Goal: Task Accomplishment & Management: Manage account settings

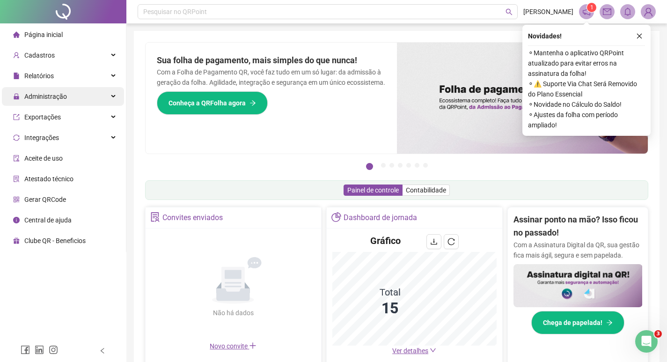
click at [38, 93] on span "Administração" at bounding box center [45, 96] width 43 height 7
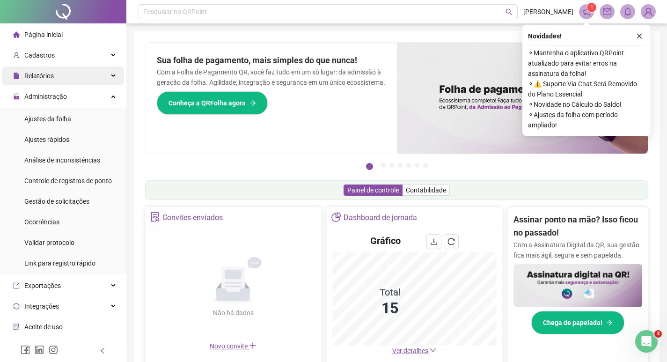
click at [41, 75] on span "Relatórios" at bounding box center [38, 75] width 29 height 7
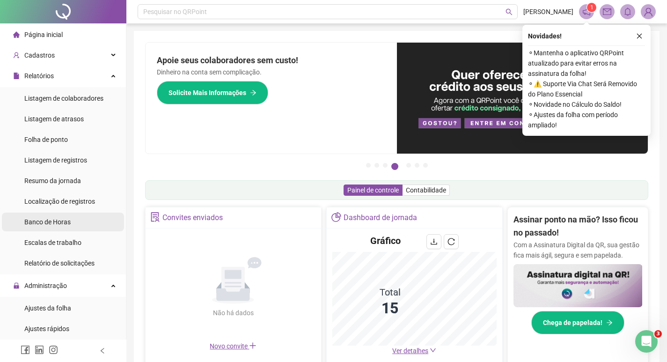
drag, startPoint x: 63, startPoint y: 216, endPoint x: 87, endPoint y: 210, distance: 25.6
click at [63, 216] on div "Banco de Horas" at bounding box center [47, 221] width 46 height 19
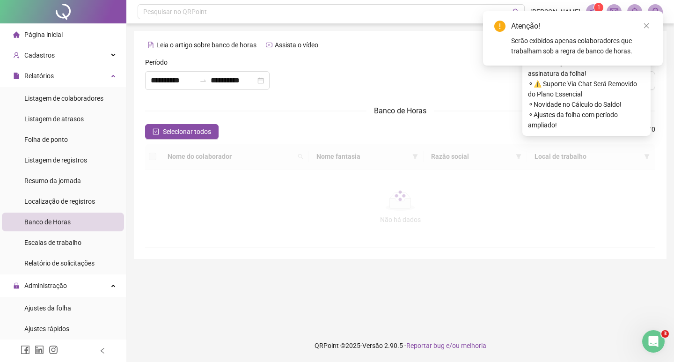
type input "**********"
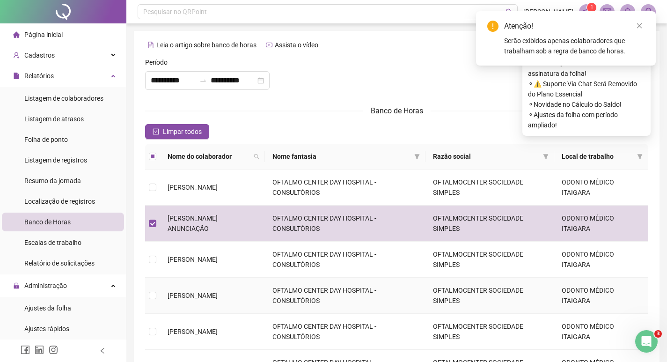
click at [148, 297] on td at bounding box center [152, 295] width 15 height 36
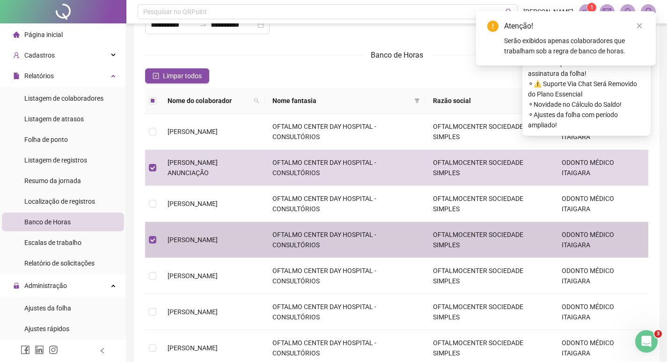
scroll to position [140, 0]
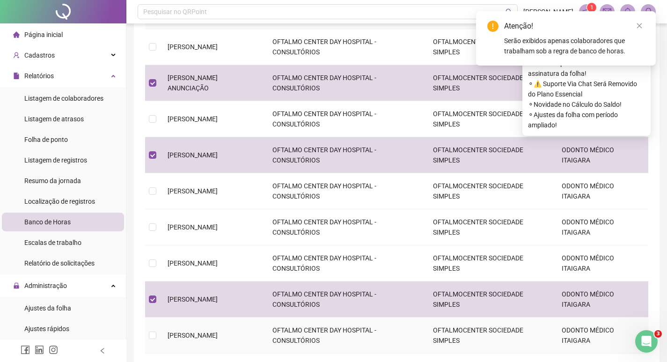
click at [156, 333] on td at bounding box center [152, 335] width 15 height 36
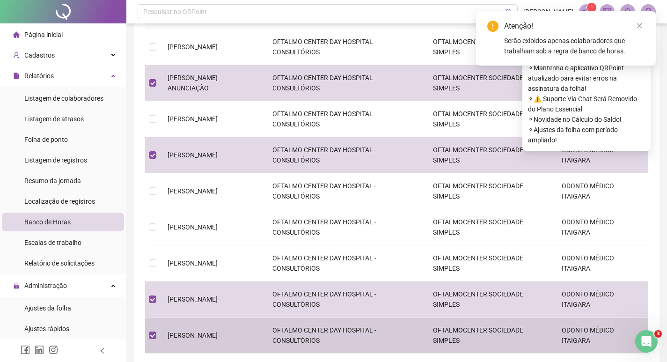
scroll to position [249, 0]
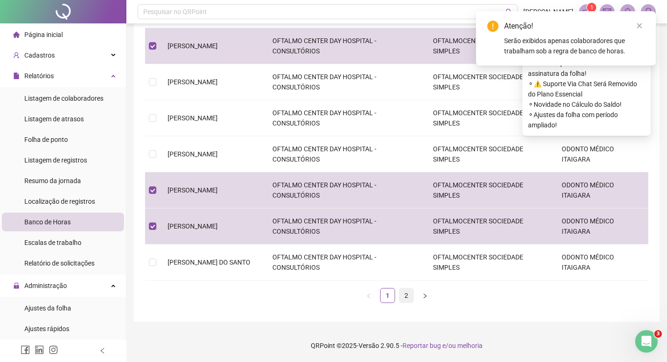
click at [406, 297] on link "2" at bounding box center [406, 295] width 14 height 14
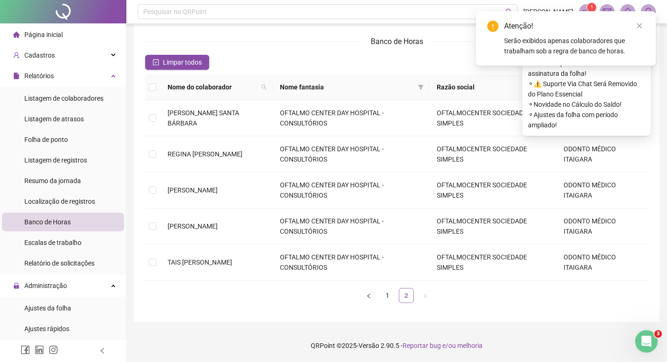
scroll to position [69, 0]
click at [178, 269] on td "TAIS [PERSON_NAME]" at bounding box center [216, 262] width 112 height 36
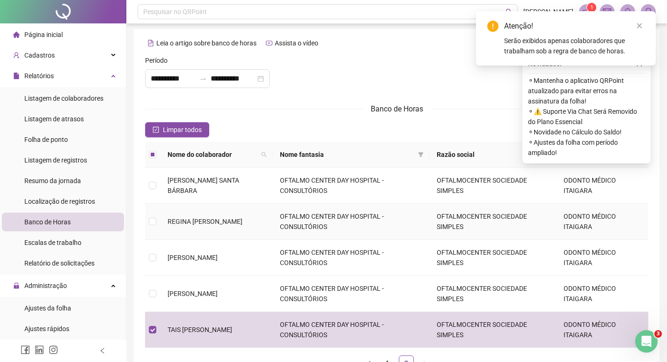
scroll to position [0, 0]
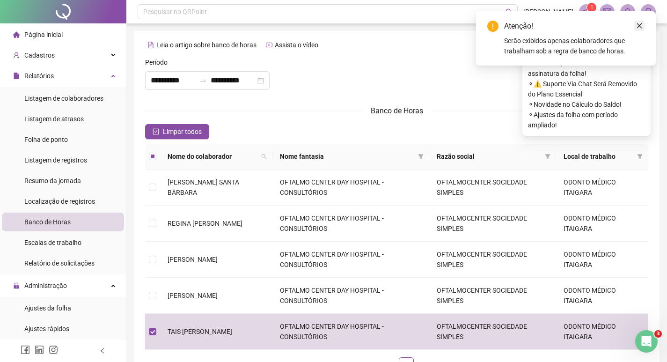
click at [637, 27] on icon "close" at bounding box center [639, 25] width 7 height 7
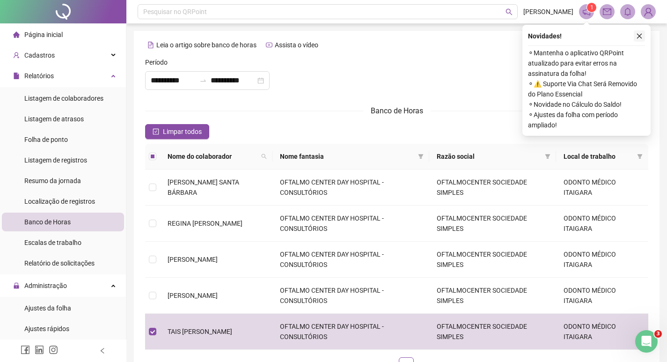
click at [642, 32] on button "button" at bounding box center [638, 35] width 11 height 11
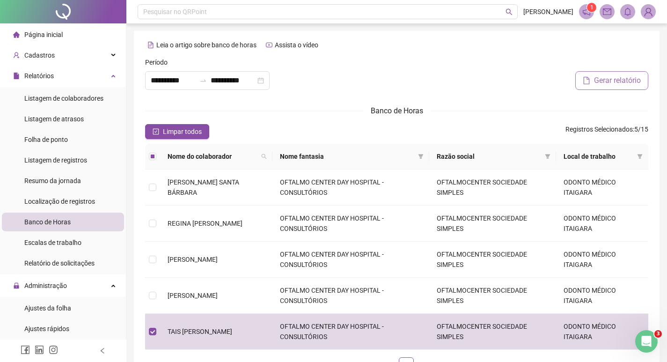
click at [607, 79] on span "Gerar relatório" at bounding box center [617, 80] width 47 height 11
click at [44, 287] on span "Administração" at bounding box center [45, 285] width 43 height 7
click at [50, 286] on span "Administração" at bounding box center [45, 285] width 43 height 7
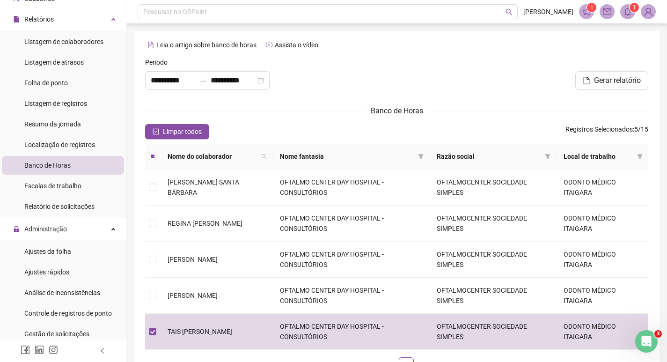
scroll to position [140, 0]
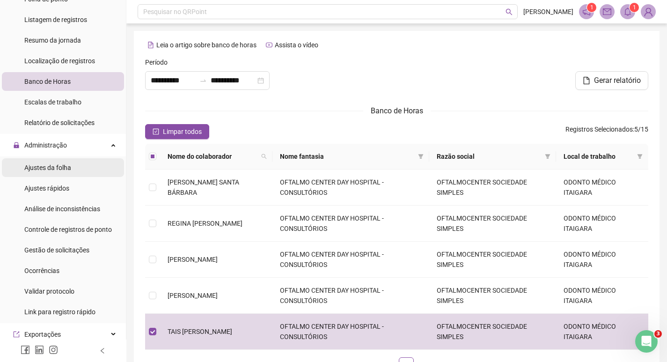
click at [69, 167] on span "Ajustes da folha" at bounding box center [47, 167] width 47 height 7
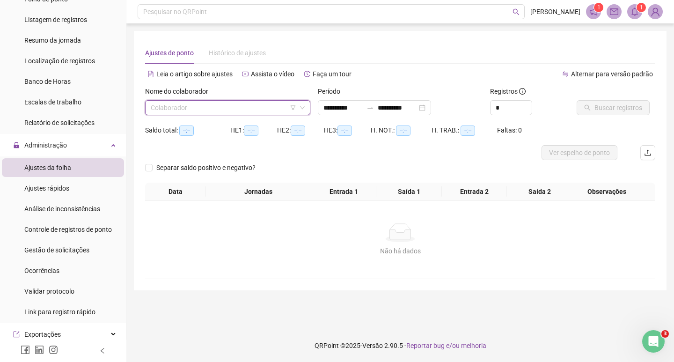
click at [199, 107] on input "search" at bounding box center [223, 108] width 145 height 14
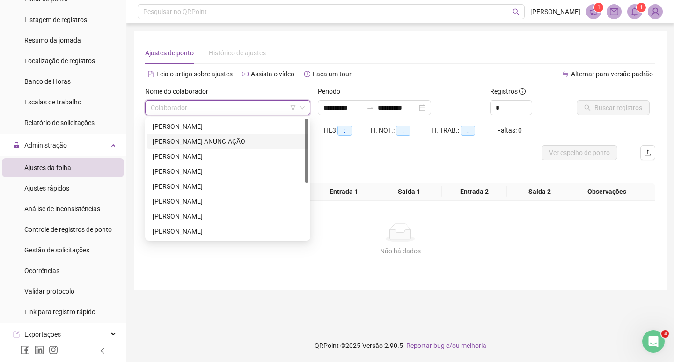
click at [188, 140] on div "[PERSON_NAME] ANUNCIAÇÃO" at bounding box center [227, 141] width 150 height 10
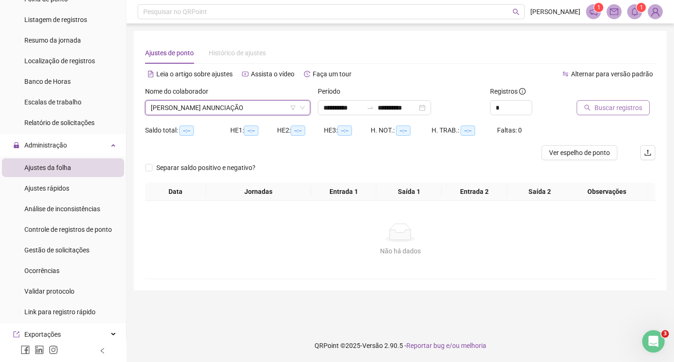
click at [596, 107] on span "Buscar registros" at bounding box center [618, 107] width 48 height 10
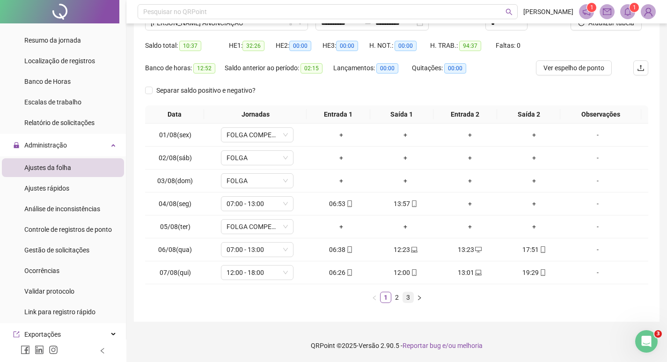
click at [406, 299] on link "3" at bounding box center [408, 297] width 10 height 10
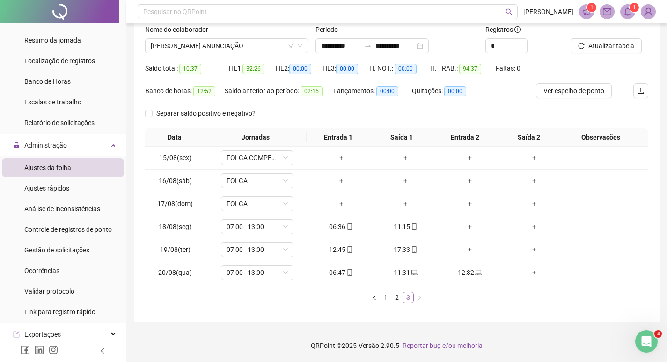
scroll to position [62, 0]
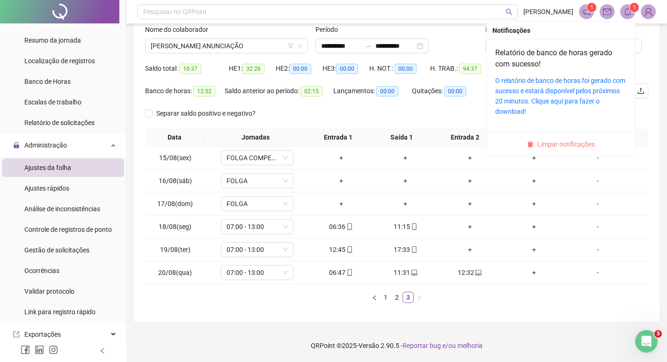
click at [559, 141] on span "Limpar notificações" at bounding box center [566, 144] width 58 height 10
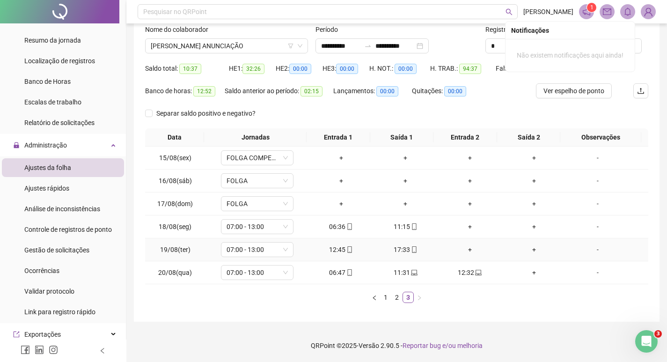
click at [525, 251] on div "+" at bounding box center [534, 249] width 57 height 10
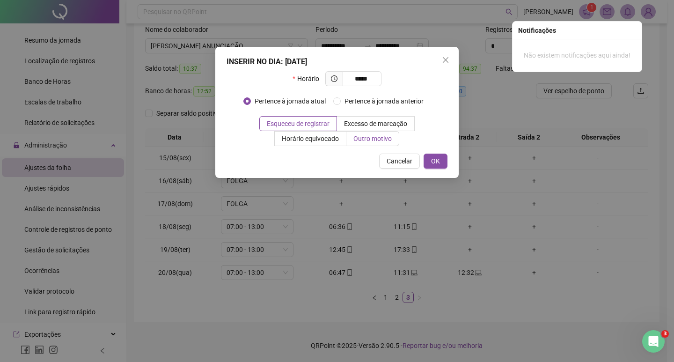
type input "*****"
click at [375, 139] on span "Outro motivo" at bounding box center [372, 138] width 38 height 7
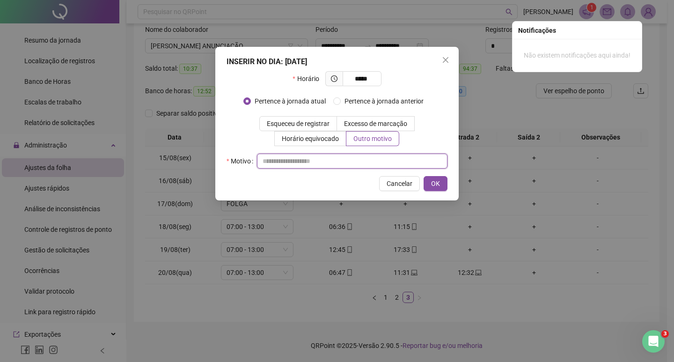
click at [333, 168] on input "text" at bounding box center [352, 160] width 190 height 15
type input "******"
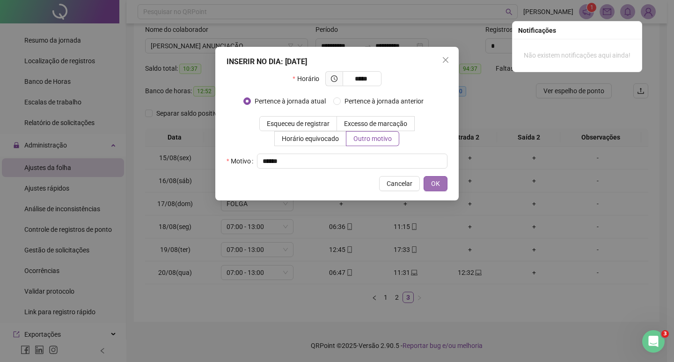
click at [438, 185] on span "OK" at bounding box center [435, 183] width 9 height 10
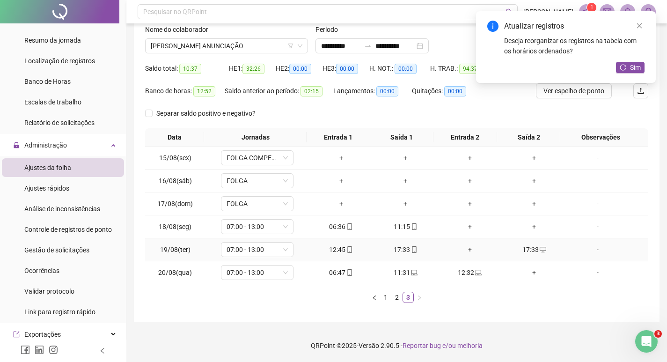
click at [466, 253] on div "+" at bounding box center [469, 249] width 57 height 10
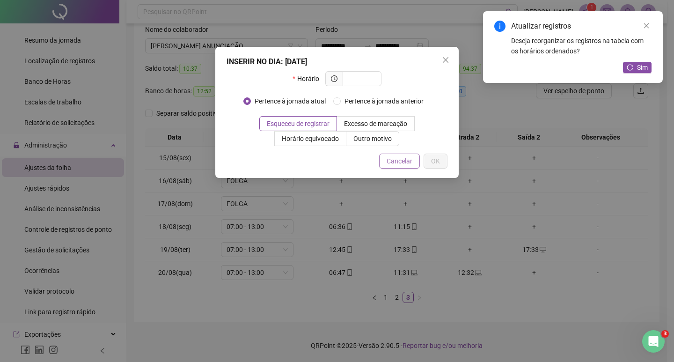
click at [408, 164] on span "Cancelar" at bounding box center [399, 161] width 26 height 10
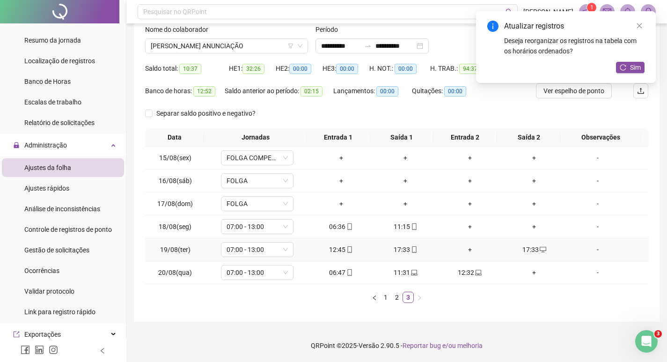
click at [525, 248] on div "17:33" at bounding box center [534, 249] width 57 height 10
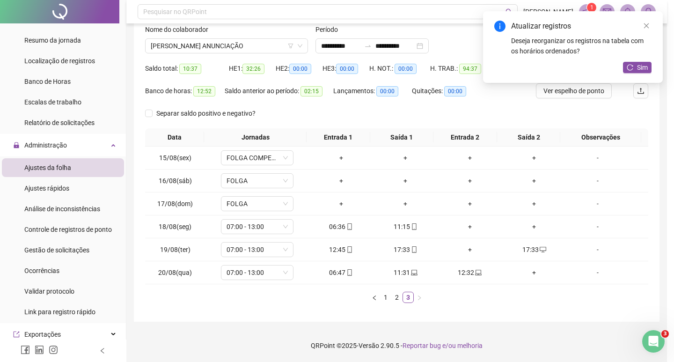
type input "**********"
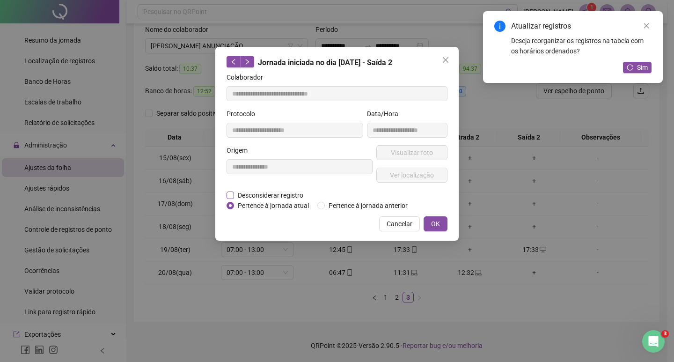
click at [265, 196] on span "Desconsiderar registro" at bounding box center [270, 195] width 73 height 10
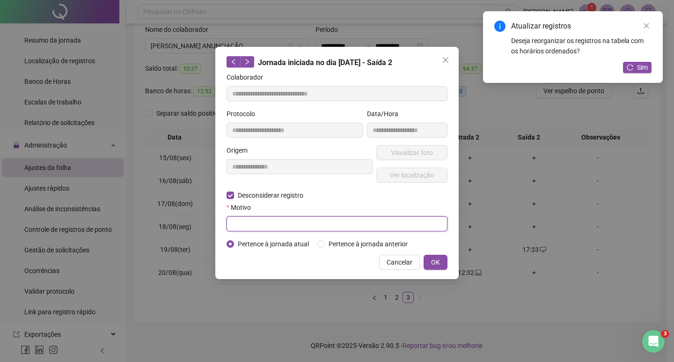
click at [264, 223] on input "text" at bounding box center [336, 223] width 221 height 15
type input "******"
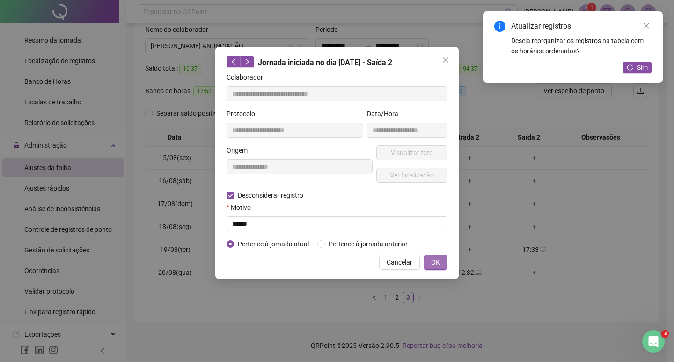
click at [435, 259] on span "OK" at bounding box center [435, 262] width 9 height 10
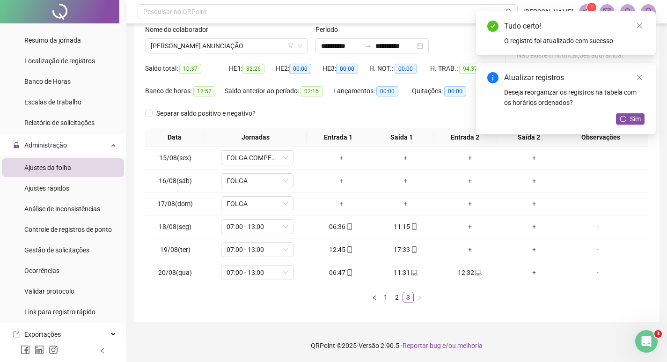
click at [445, 301] on ul "1 2 3" at bounding box center [396, 296] width 503 height 11
click at [631, 121] on span "Sim" at bounding box center [635, 119] width 11 height 10
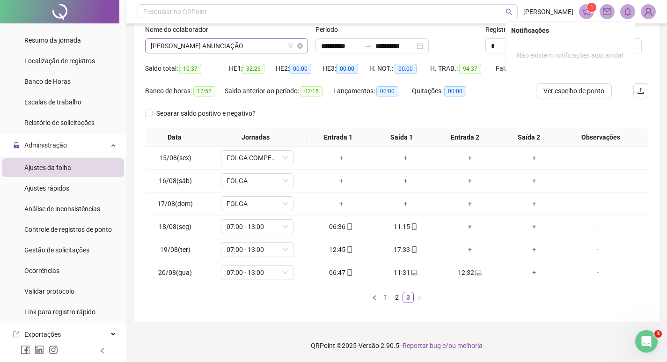
click at [247, 43] on span "[PERSON_NAME] ANUNCIAÇÃO" at bounding box center [227, 46] width 152 height 14
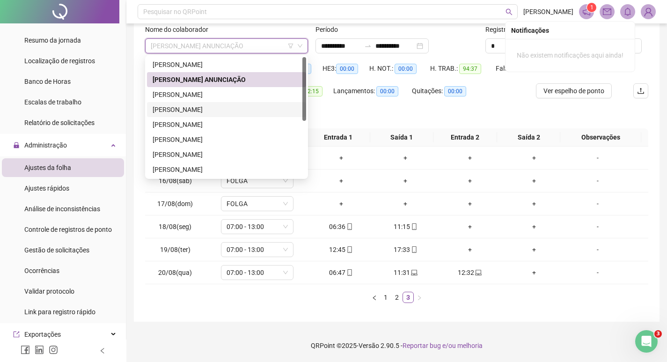
click at [212, 108] on div "[PERSON_NAME]" at bounding box center [226, 109] width 148 height 10
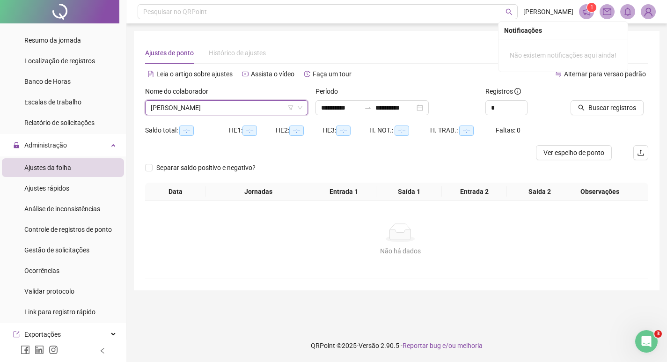
scroll to position [0, 0]
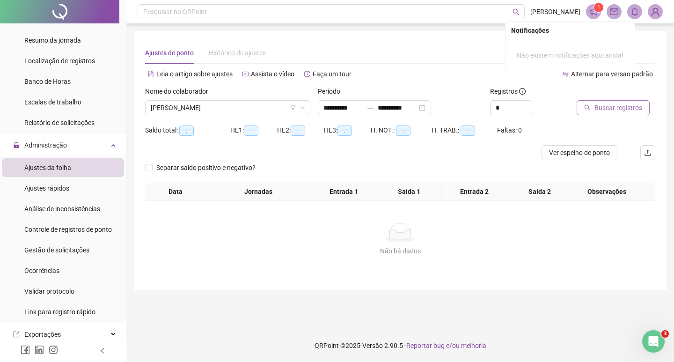
click at [609, 105] on span "Buscar registros" at bounding box center [618, 107] width 48 height 10
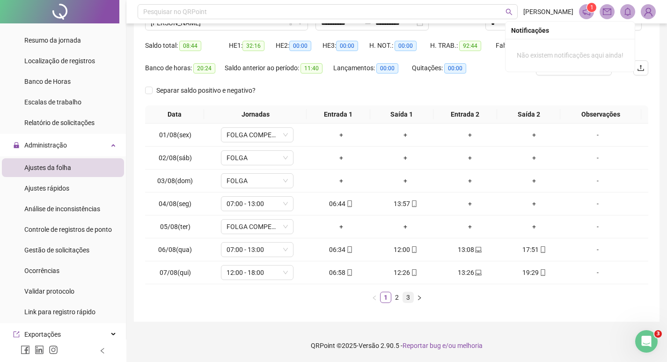
click at [407, 295] on link "3" at bounding box center [408, 297] width 10 height 10
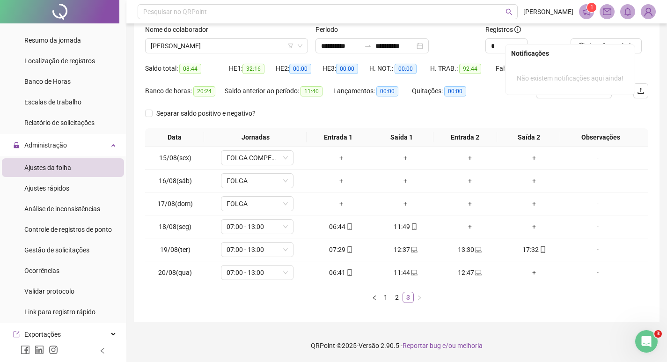
scroll to position [62, 0]
drag, startPoint x: 241, startPoint y: 48, endPoint x: 231, endPoint y: 61, distance: 16.7
click at [241, 48] on span "[PERSON_NAME]" at bounding box center [227, 46] width 152 height 14
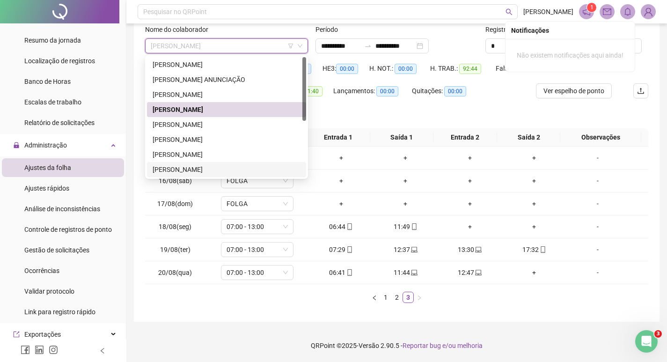
click at [196, 165] on div "[PERSON_NAME]" at bounding box center [226, 169] width 148 height 10
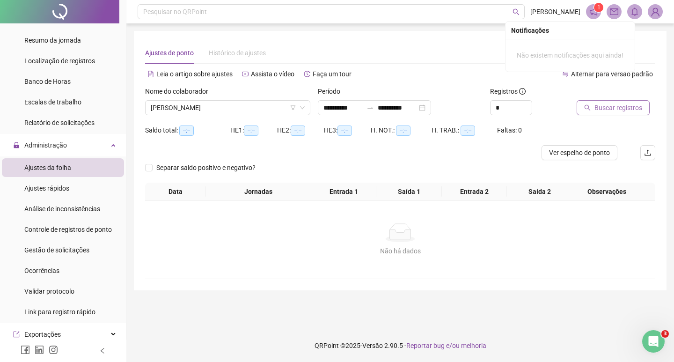
click at [608, 111] on span "Buscar registros" at bounding box center [618, 107] width 48 height 10
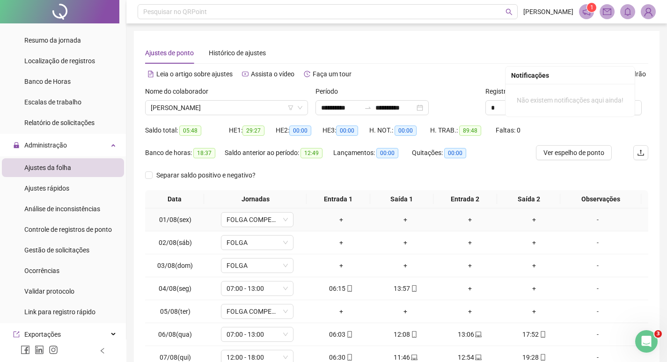
scroll to position [85, 0]
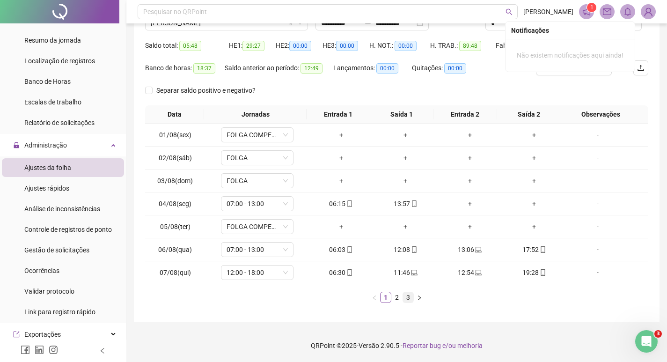
click at [409, 297] on link "3" at bounding box center [408, 297] width 10 height 10
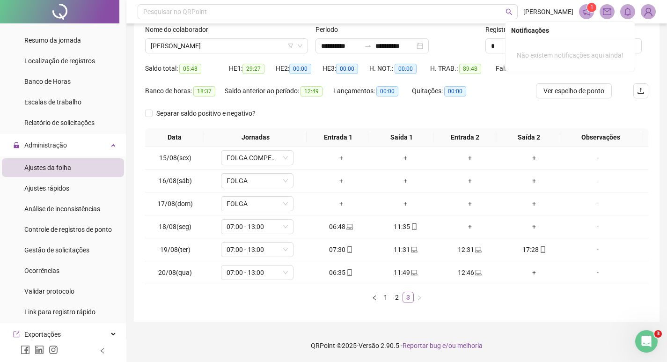
scroll to position [62, 0]
click at [226, 49] on span "[PERSON_NAME]" at bounding box center [227, 46] width 152 height 14
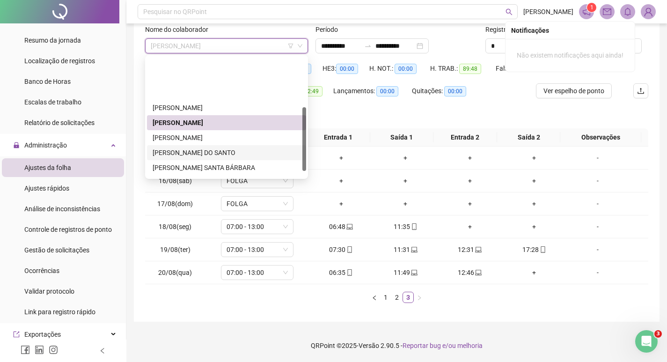
scroll to position [94, 0]
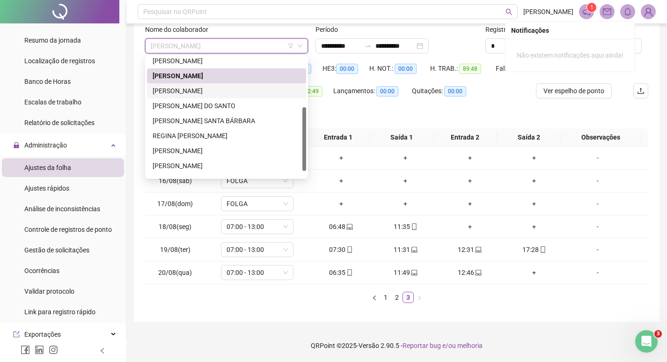
click at [216, 91] on div "[PERSON_NAME]" at bounding box center [226, 91] width 148 height 10
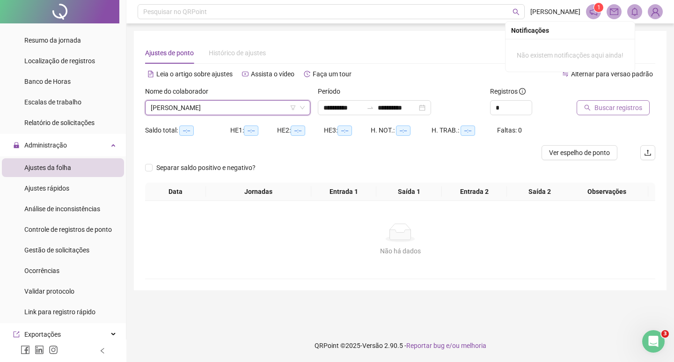
click at [586, 104] on button "Buscar registros" at bounding box center [612, 107] width 73 height 15
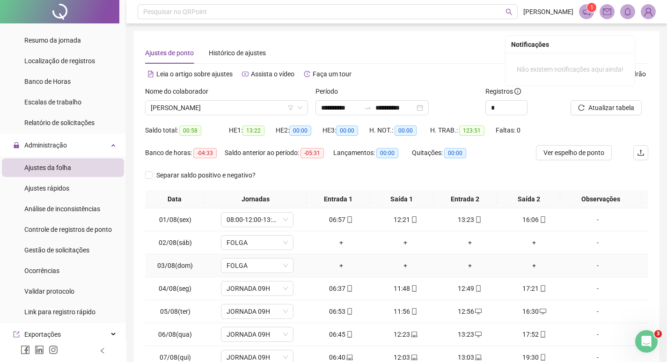
scroll to position [85, 0]
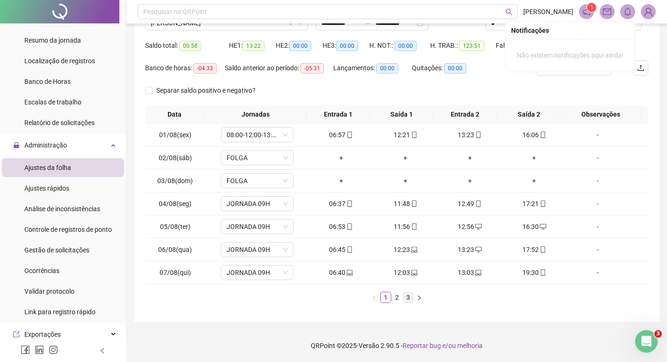
click at [408, 298] on link "3" at bounding box center [408, 297] width 10 height 10
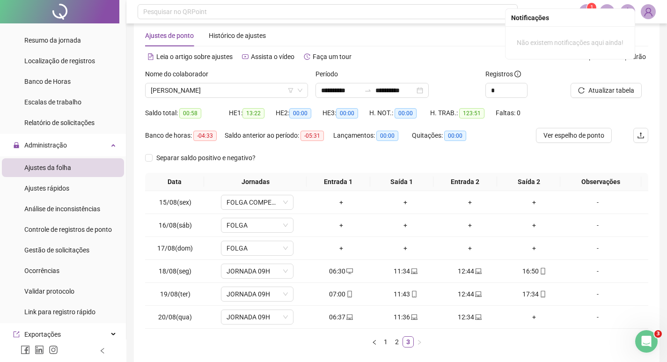
scroll to position [0, 0]
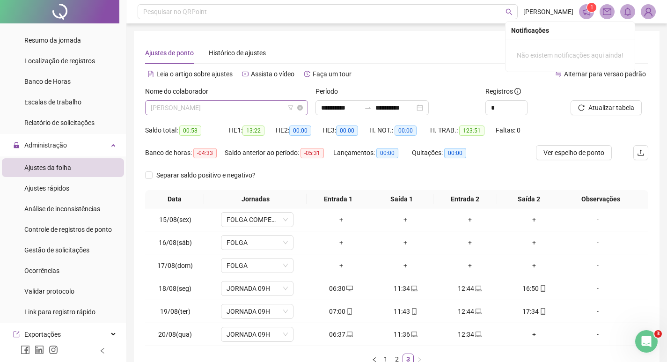
click at [214, 101] on span "[PERSON_NAME]" at bounding box center [227, 108] width 152 height 14
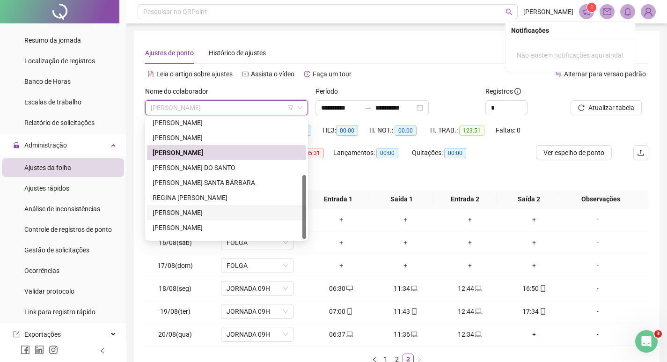
scroll to position [105, 0]
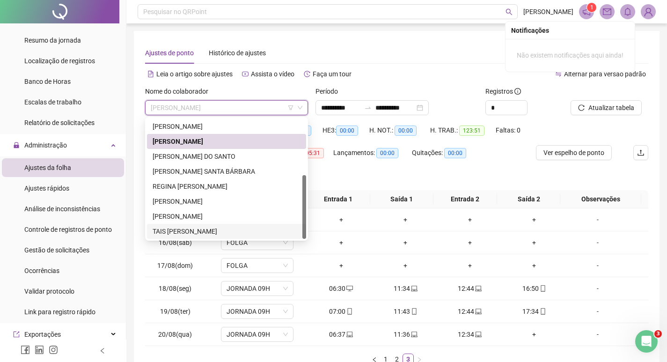
drag, startPoint x: 215, startPoint y: 230, endPoint x: 413, endPoint y: 186, distance: 202.6
click at [217, 230] on div "TAIS [PERSON_NAME]" at bounding box center [226, 231] width 148 height 10
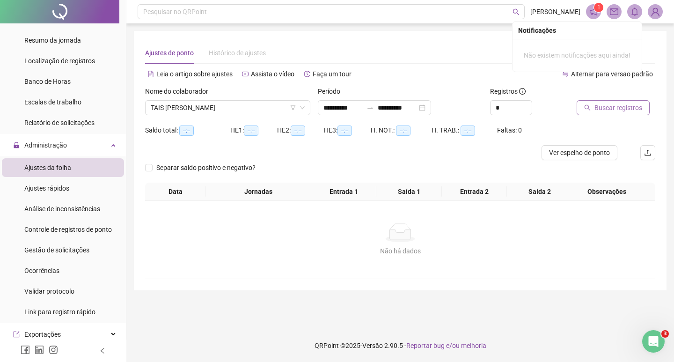
click at [601, 107] on span "Buscar registros" at bounding box center [618, 107] width 48 height 10
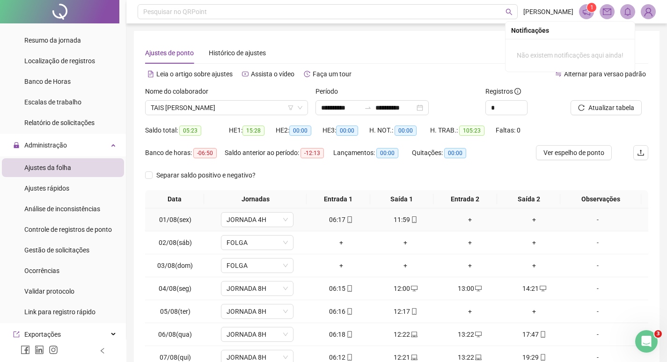
scroll to position [85, 0]
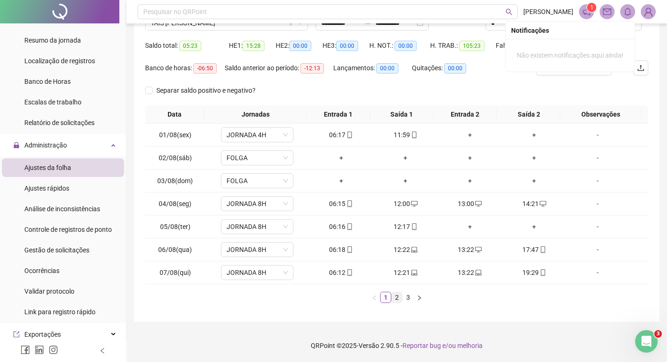
click at [395, 298] on link "2" at bounding box center [396, 297] width 10 height 10
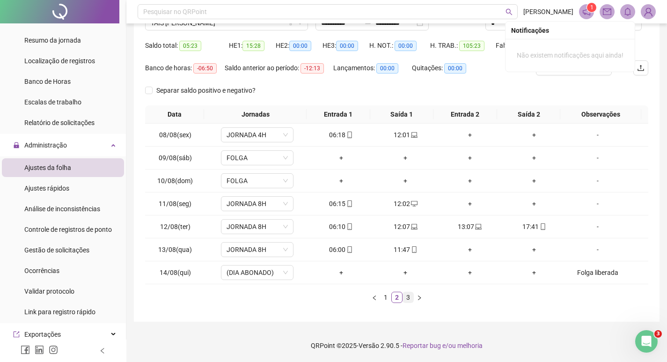
click at [407, 297] on link "3" at bounding box center [408, 297] width 10 height 10
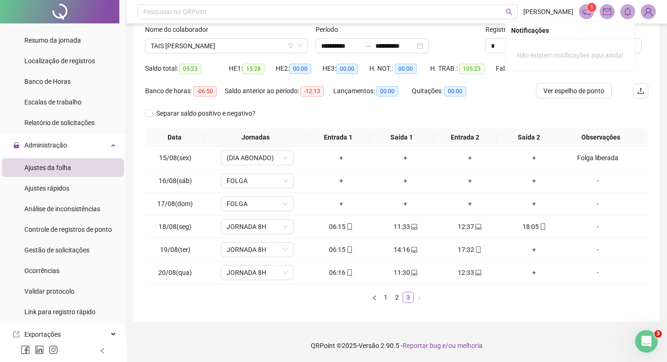
scroll to position [62, 0]
click at [527, 249] on div "+" at bounding box center [534, 249] width 57 height 10
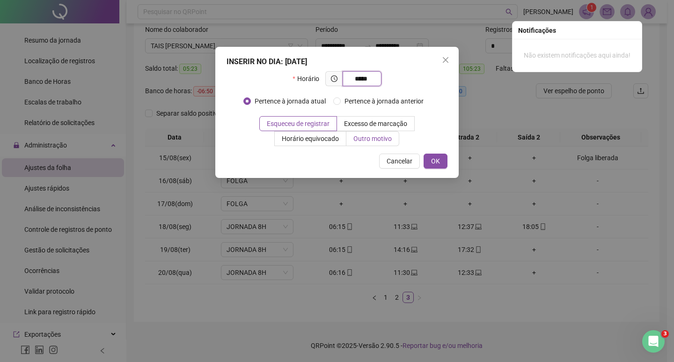
type input "*****"
click at [376, 138] on span "Outro motivo" at bounding box center [372, 138] width 38 height 7
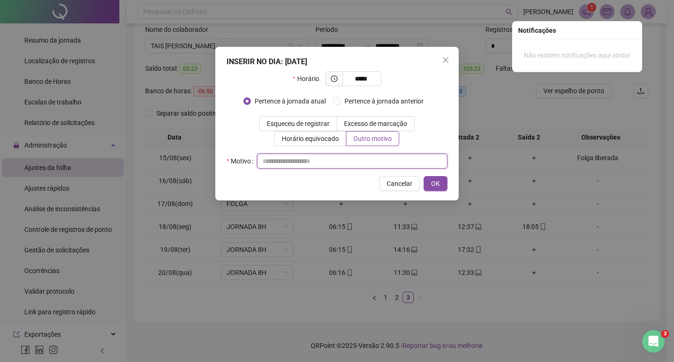
click at [339, 160] on input "text" at bounding box center [352, 160] width 190 height 15
type input "******"
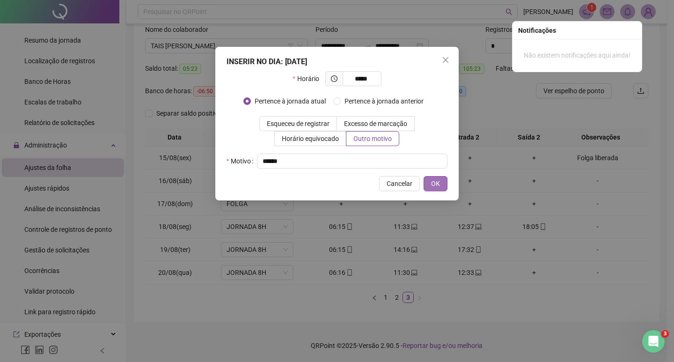
click at [430, 181] on button "OK" at bounding box center [435, 183] width 24 height 15
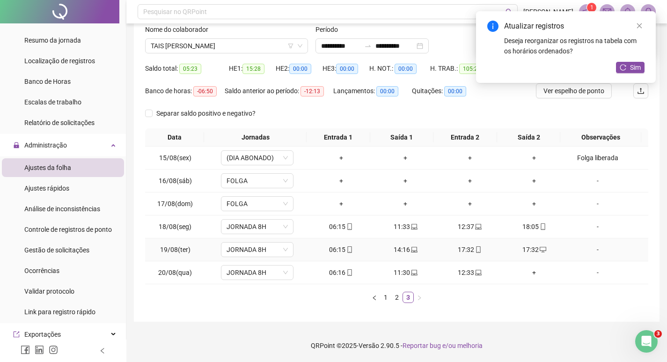
click at [461, 251] on div "17:32" at bounding box center [469, 249] width 57 height 10
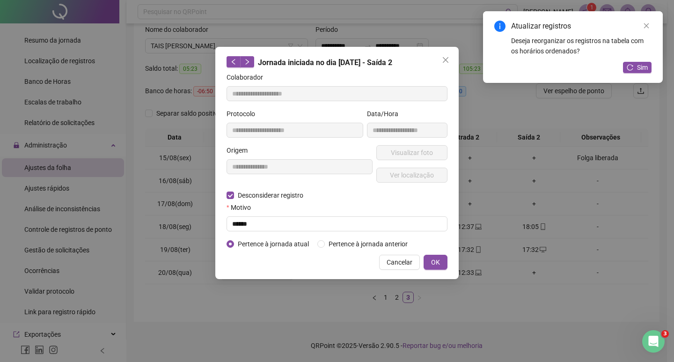
type input "**********"
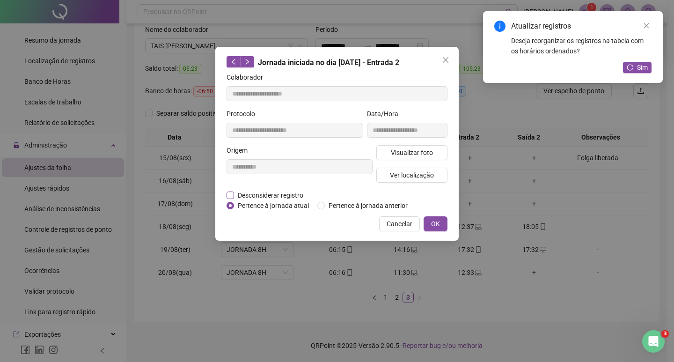
click at [261, 195] on span "Desconsiderar registro" at bounding box center [270, 195] width 73 height 10
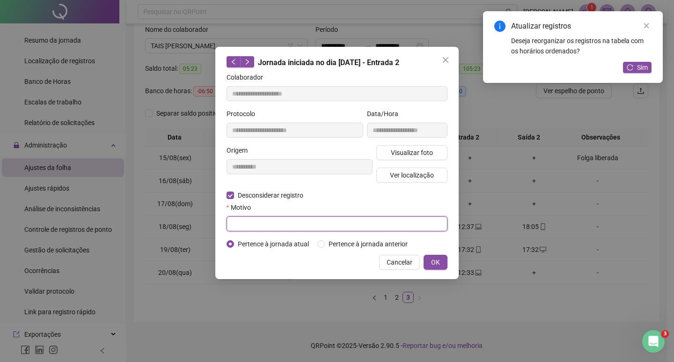
click at [270, 225] on input "text" at bounding box center [336, 223] width 221 height 15
type input "******"
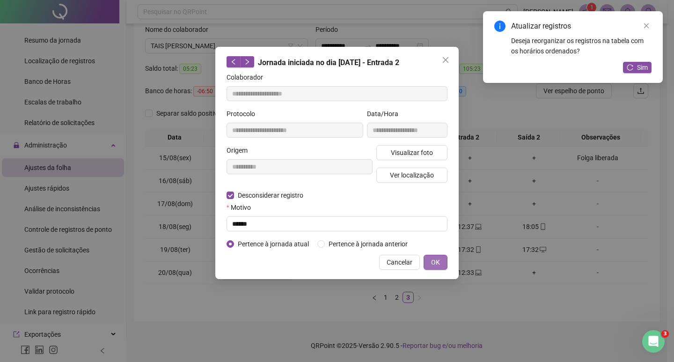
click at [430, 256] on button "OK" at bounding box center [435, 261] width 24 height 15
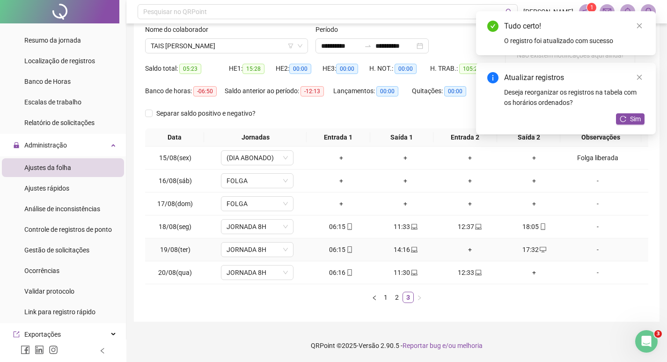
click at [464, 250] on div "+" at bounding box center [469, 249] width 57 height 10
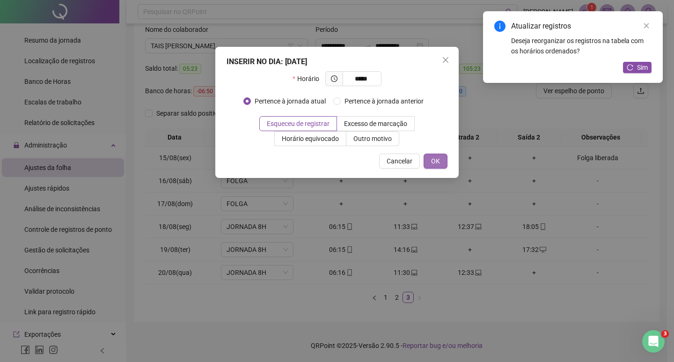
type input "*****"
click at [437, 162] on span "OK" at bounding box center [435, 161] width 9 height 10
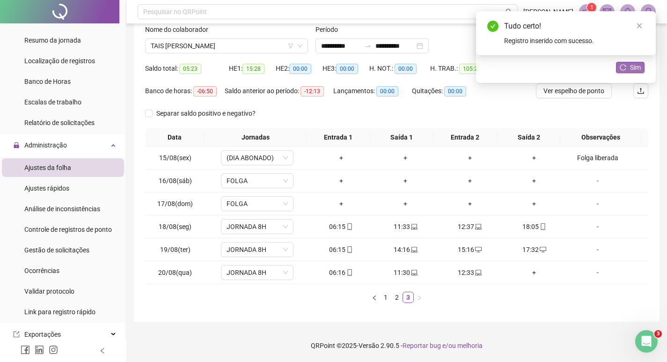
click at [635, 64] on span "Sim" at bounding box center [635, 67] width 11 height 10
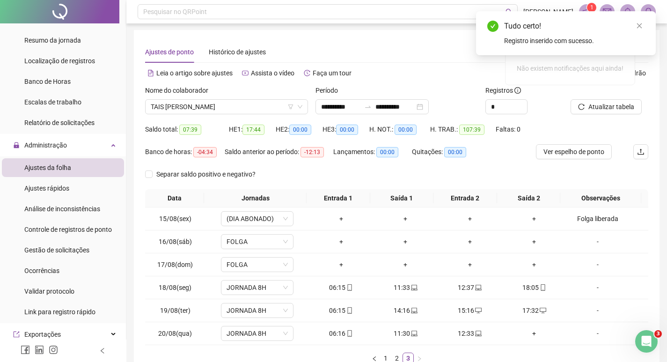
scroll to position [0, 0]
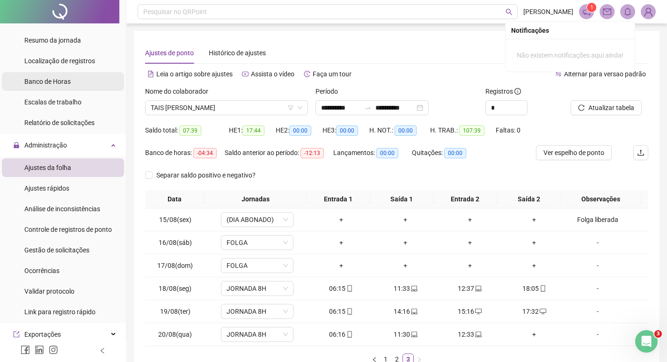
click at [52, 80] on span "Banco de Horas" at bounding box center [47, 81] width 46 height 7
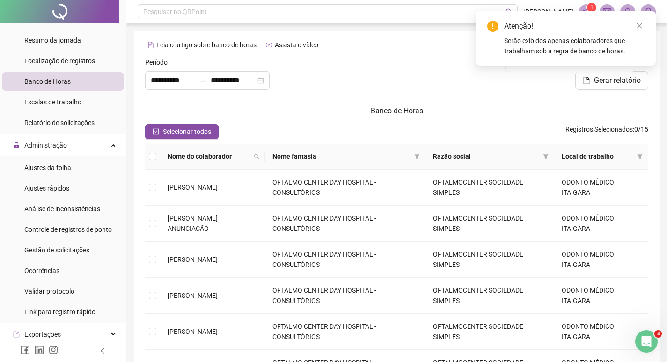
type input "**********"
click at [151, 218] on label at bounding box center [152, 223] width 7 height 10
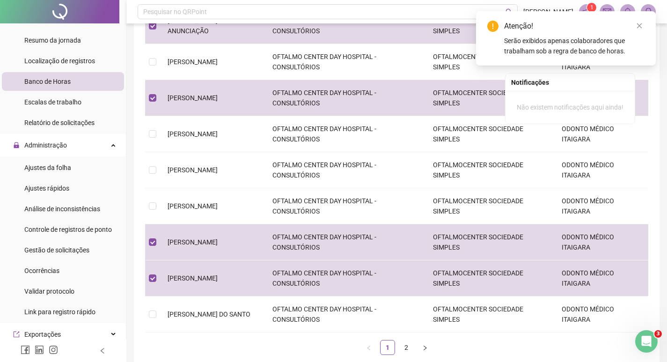
scroll to position [249, 0]
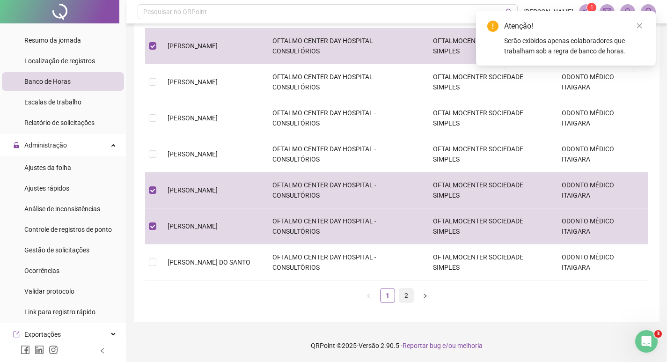
click at [408, 296] on link "2" at bounding box center [406, 295] width 14 height 14
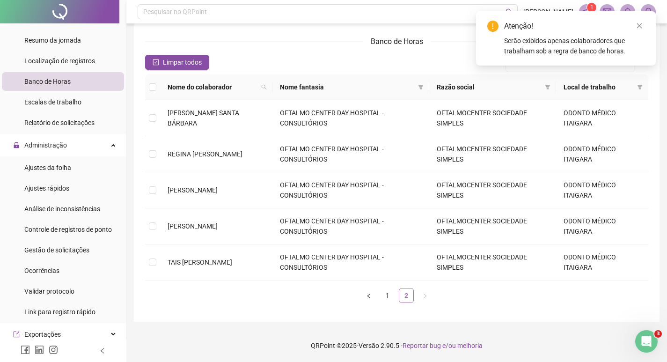
scroll to position [69, 0]
click at [190, 255] on td "TAIS [PERSON_NAME]" at bounding box center [216, 262] width 112 height 36
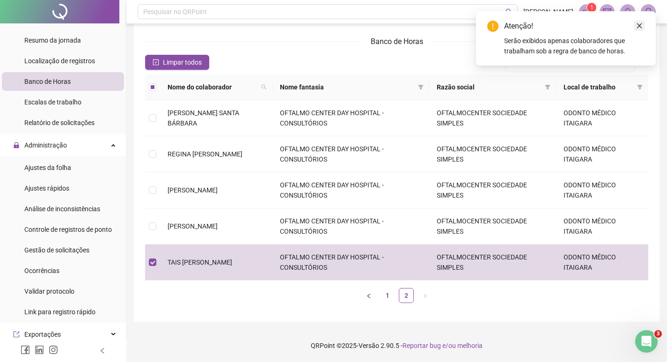
click at [641, 26] on icon "close" at bounding box center [639, 25] width 7 height 7
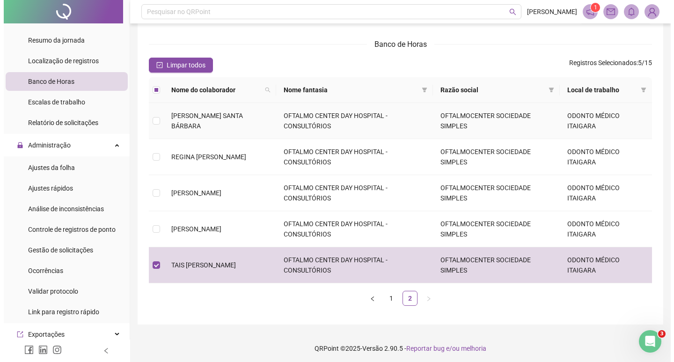
scroll to position [0, 0]
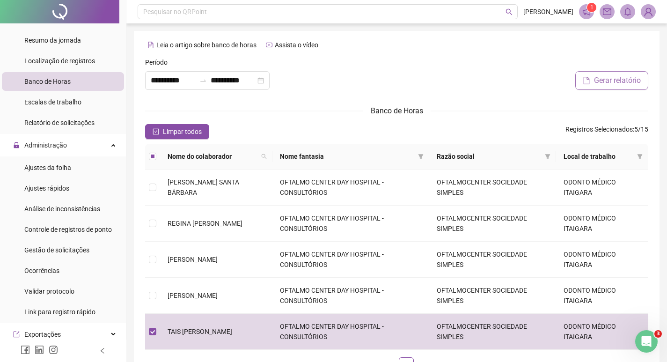
click at [601, 76] on span "Gerar relatório" at bounding box center [617, 80] width 47 height 11
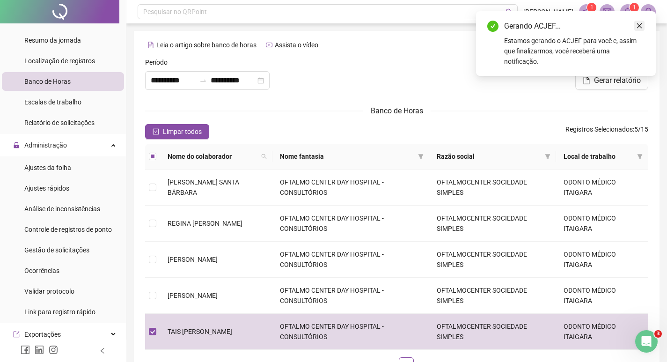
click at [641, 22] on link "Close" at bounding box center [639, 26] width 10 height 10
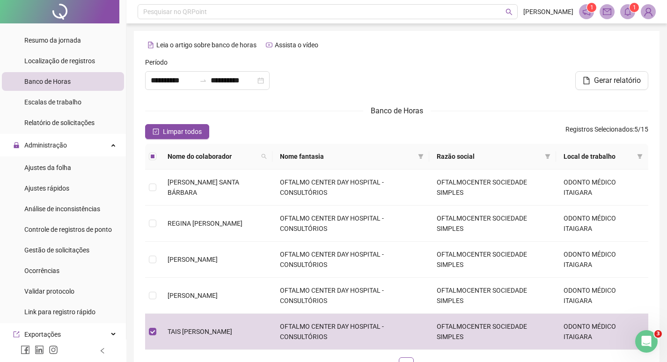
click at [626, 12] on icon "bell" at bounding box center [627, 11] width 8 height 8
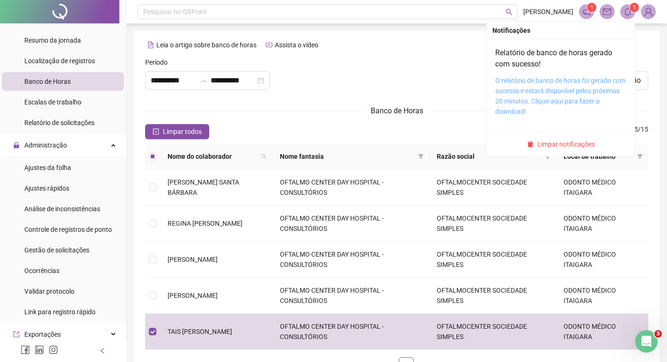
click at [533, 96] on link "O relatório de banco de horas foi gerado com sucesso e estará disponível pelos …" at bounding box center [560, 96] width 130 height 38
click at [631, 7] on sup "1" at bounding box center [633, 7] width 9 height 9
click at [579, 144] on span "Limpar notificações" at bounding box center [566, 144] width 58 height 10
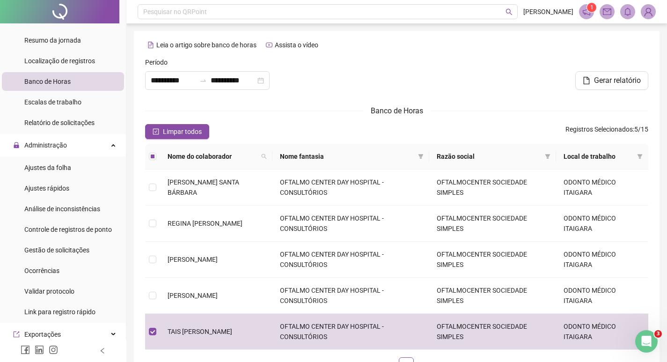
click at [645, 11] on img at bounding box center [648, 12] width 14 height 14
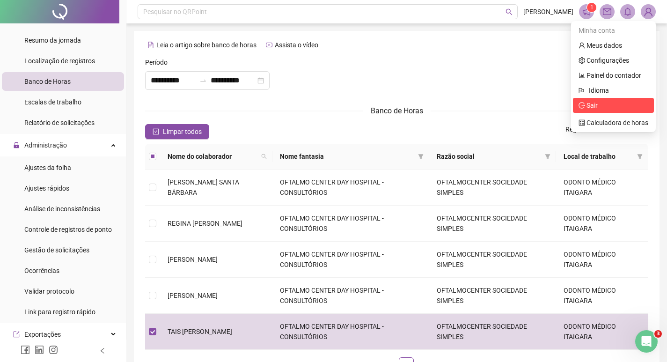
click at [597, 105] on span "Sair" at bounding box center [591, 104] width 11 height 7
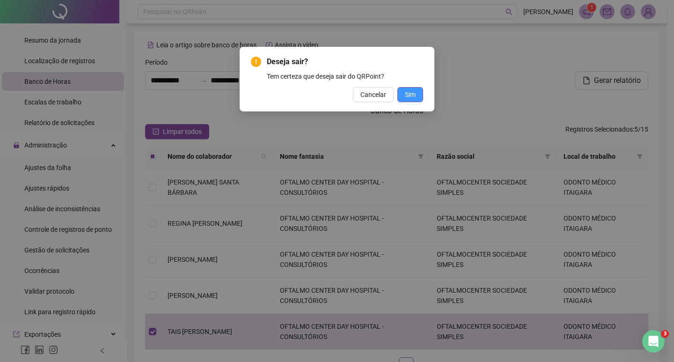
click at [403, 94] on button "Sim" at bounding box center [410, 94] width 26 height 15
